Goal: Information Seeking & Learning: Learn about a topic

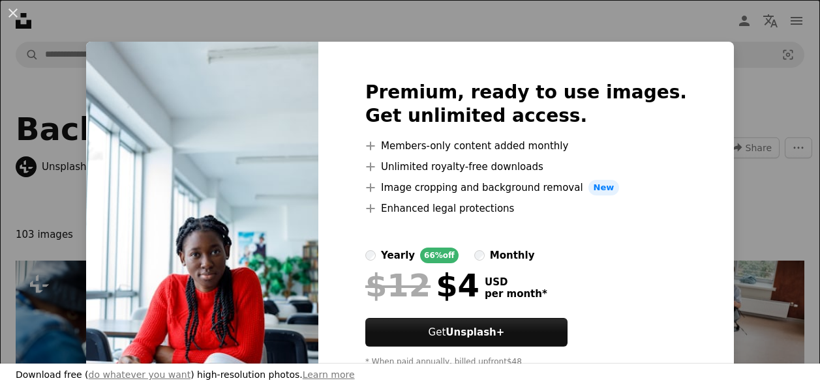
scroll to position [477, 0]
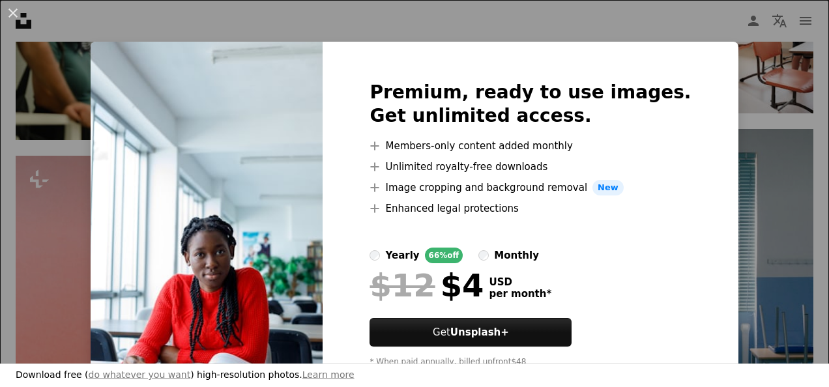
click at [732, 145] on div "An X shape Premium, ready to use images. Get unlimited access. A plus sign Memb…" at bounding box center [414, 193] width 829 height 387
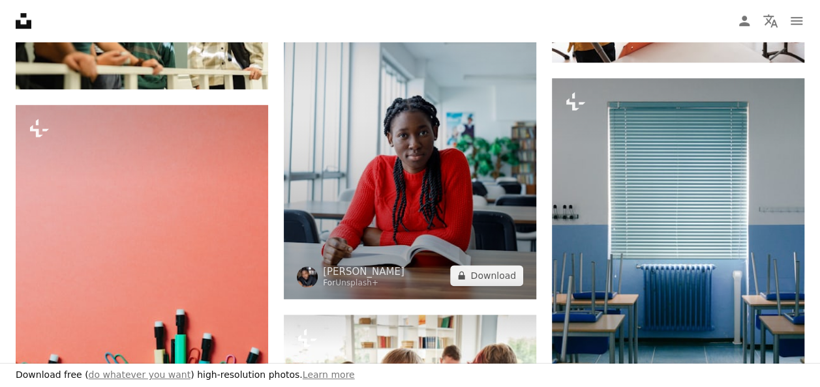
scroll to position [536, 0]
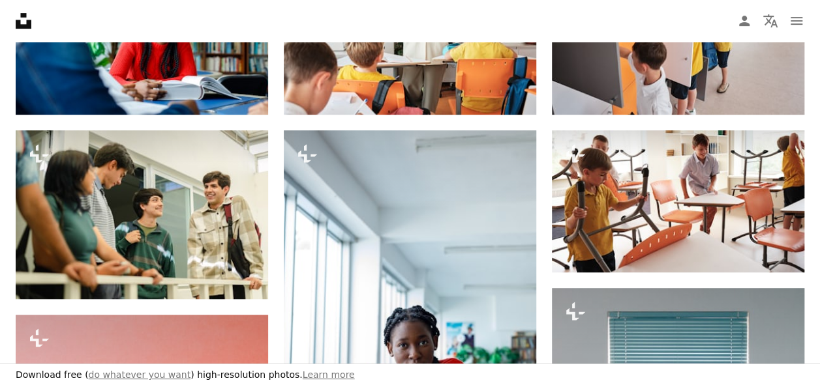
click at [682, 376] on div "Download free ( do whatever you want ) high-resolution photos. Learn more" at bounding box center [410, 375] width 820 height 23
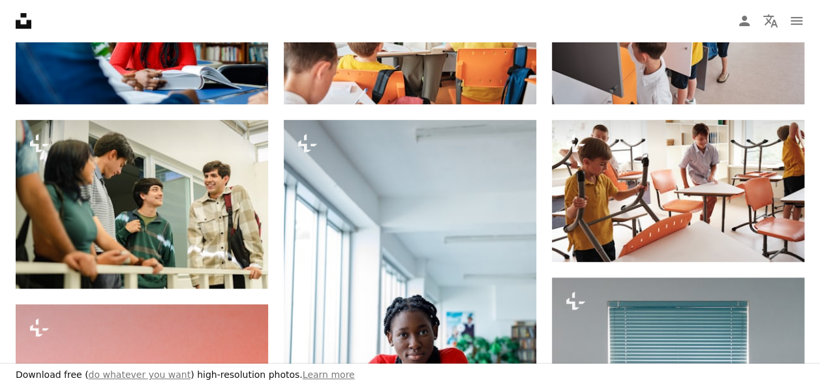
scroll to position [0, 0]
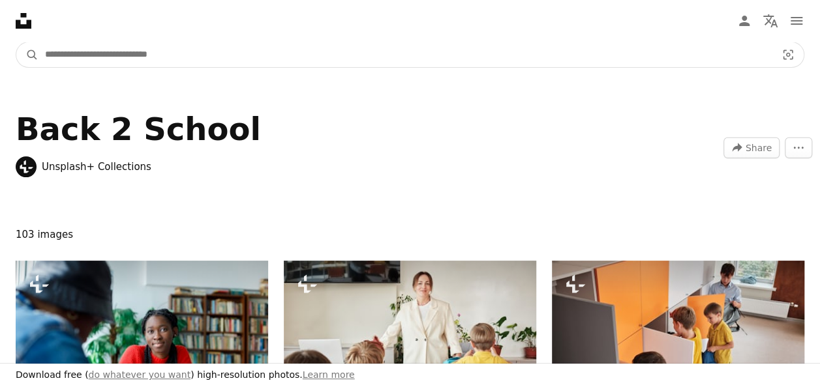
click at [194, 47] on input "Find visuals sitewide" at bounding box center [404, 54] width 733 height 25
type input "**********"
click button "A magnifying glass" at bounding box center [27, 54] width 22 height 25
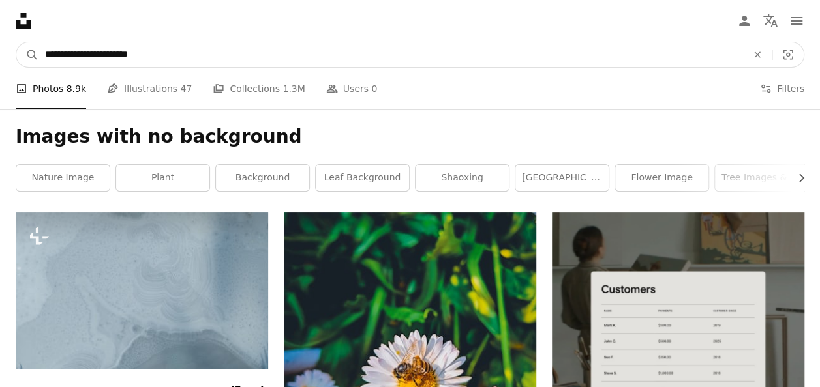
click at [72, 57] on input "**********" at bounding box center [390, 54] width 704 height 25
type input "**********"
click button "A magnifying glass" at bounding box center [27, 54] width 22 height 25
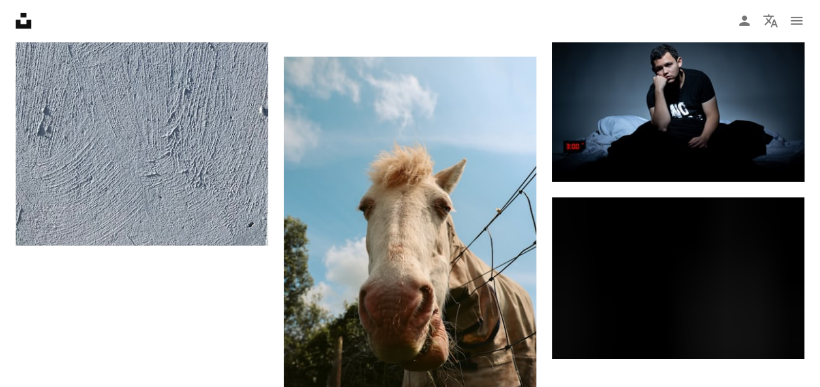
scroll to position [2183, 0]
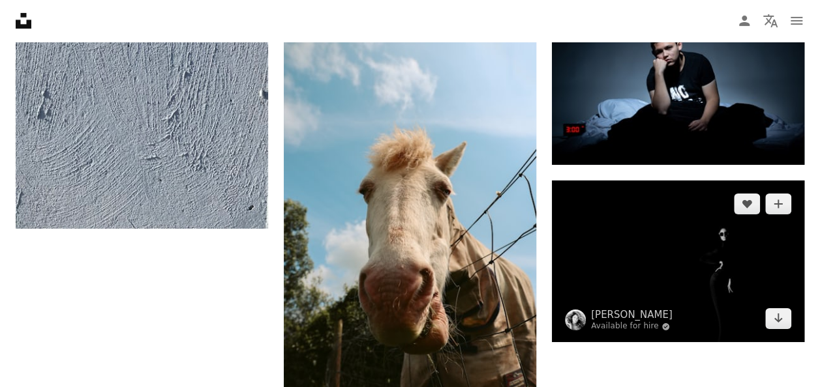
click at [691, 284] on img at bounding box center [678, 262] width 252 height 162
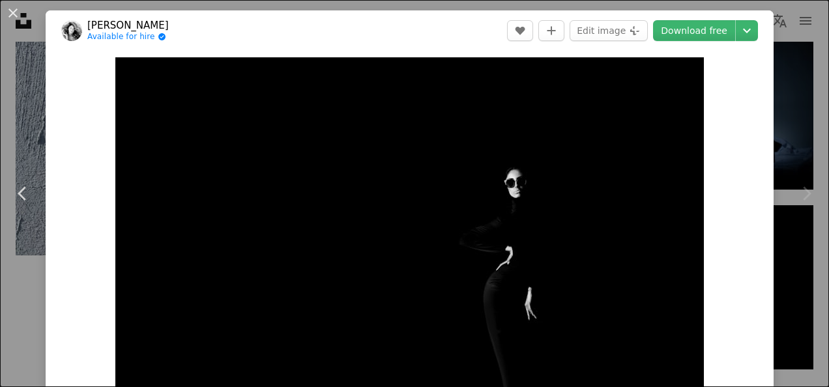
click at [756, 149] on div "Zoom in" at bounding box center [410, 246] width 728 height 391
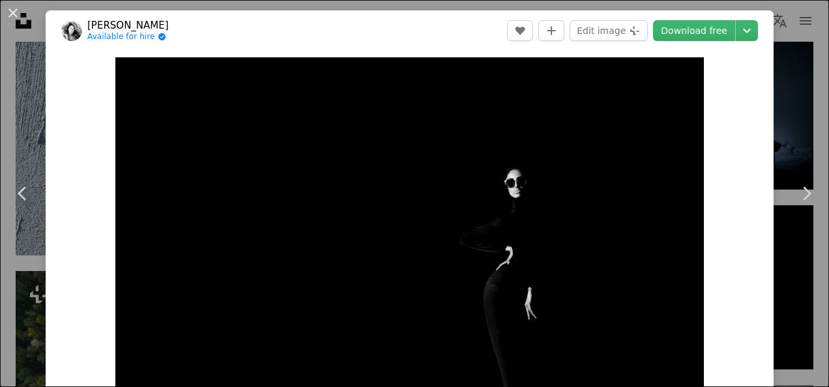
click at [795, 141] on link "Chevron right" at bounding box center [807, 193] width 46 height 125
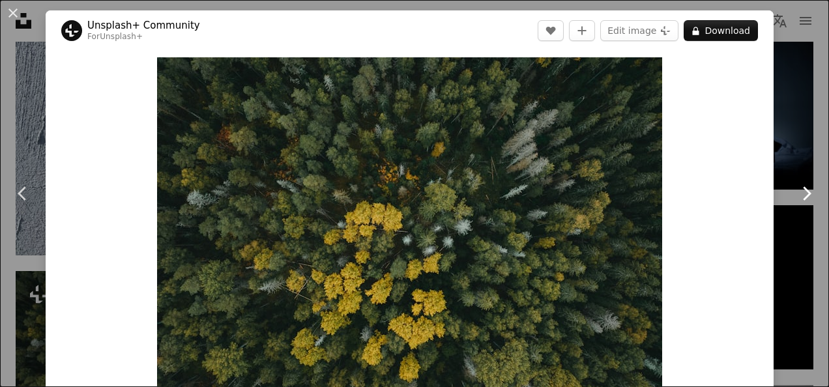
click at [803, 192] on icon at bounding box center [807, 193] width 8 height 14
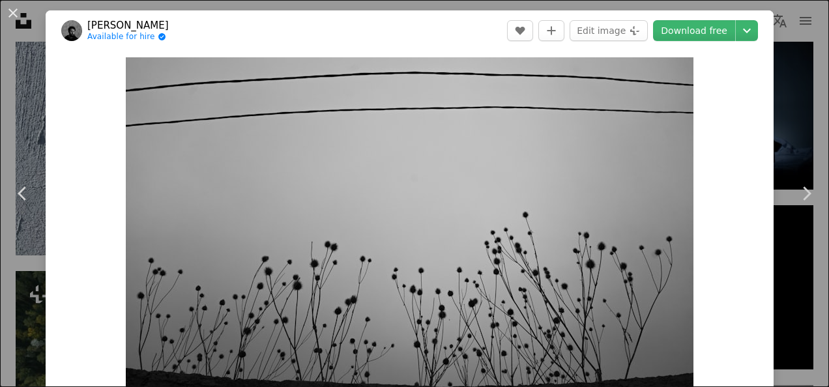
click at [777, 74] on div "An X shape Chevron left Chevron right [PERSON_NAME] Available for hire A checkm…" at bounding box center [414, 193] width 829 height 387
